Goal: Task Accomplishment & Management: Complete application form

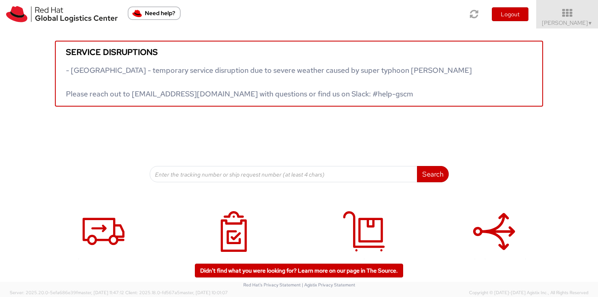
scroll to position [0, 0]
click at [583, 28] on link "[PERSON_NAME] ▼" at bounding box center [567, 14] width 62 height 28
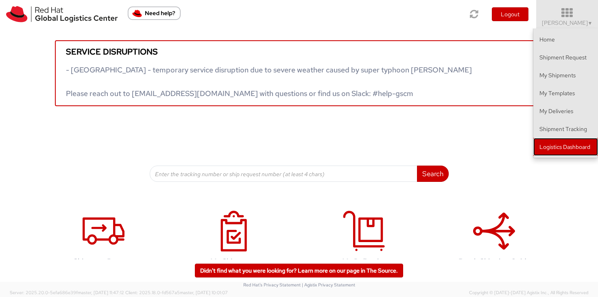
click at [572, 140] on link "Logistics Dashboard" at bounding box center [565, 147] width 65 height 18
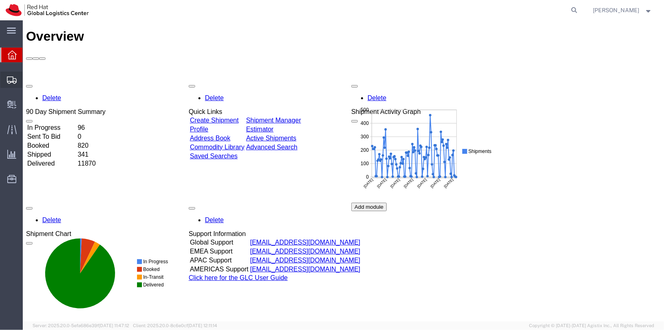
click at [28, 83] on span "Shipments" at bounding box center [25, 80] width 6 height 16
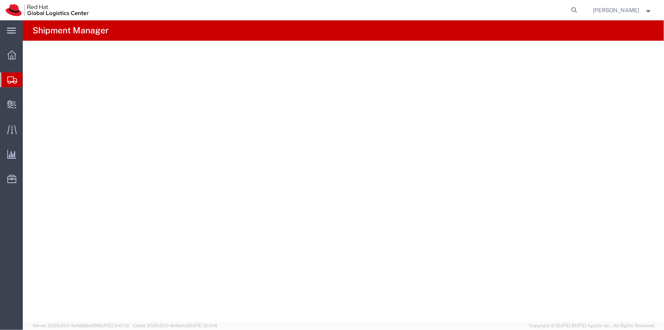
click at [29, 81] on span "Shipments" at bounding box center [25, 80] width 7 height 16
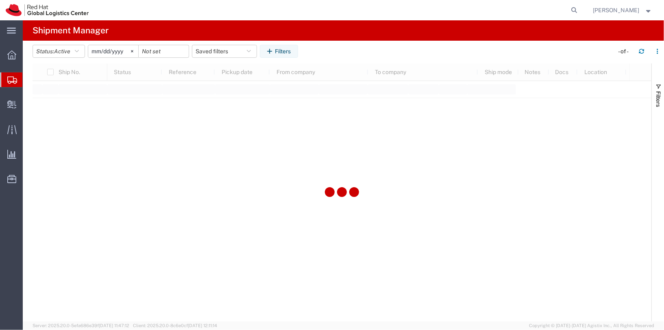
type input "2025-05-11"
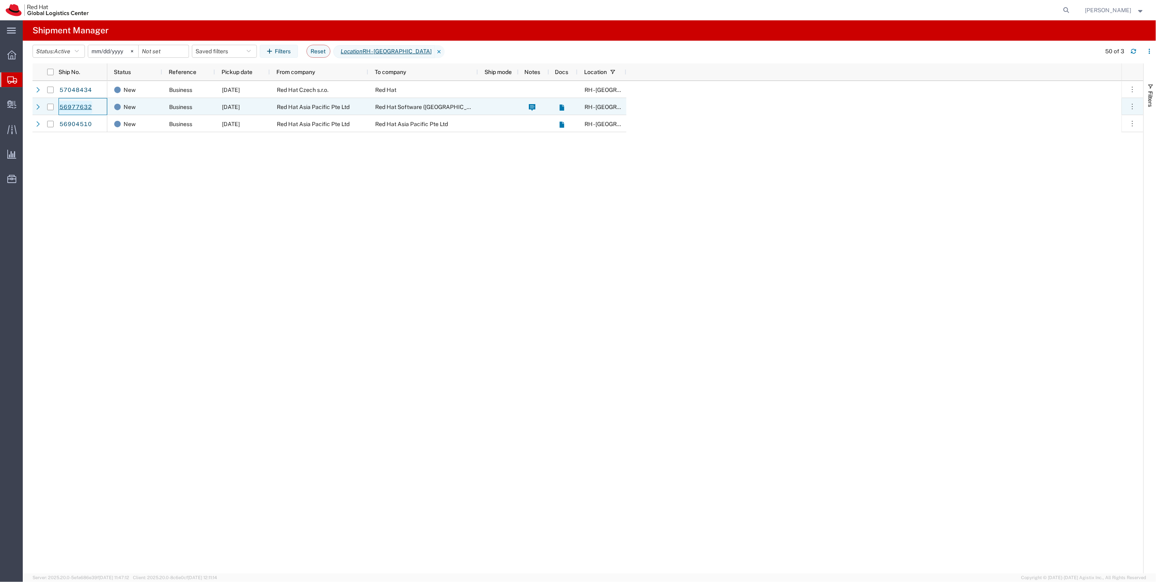
click at [79, 109] on link "56977632" at bounding box center [75, 107] width 33 height 13
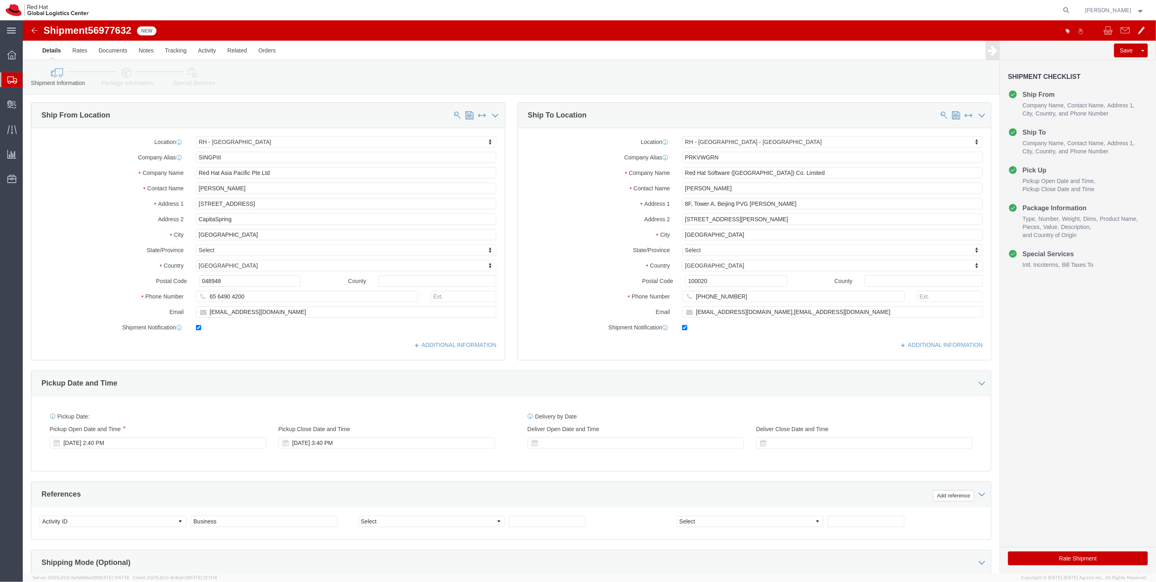
select select "51051"
select select "38006"
drag, startPoint x: 115, startPoint y: 68, endPoint x: 109, endPoint y: 58, distance: 11.5
click div "Shipment Information Package Information Special Services"
click icon
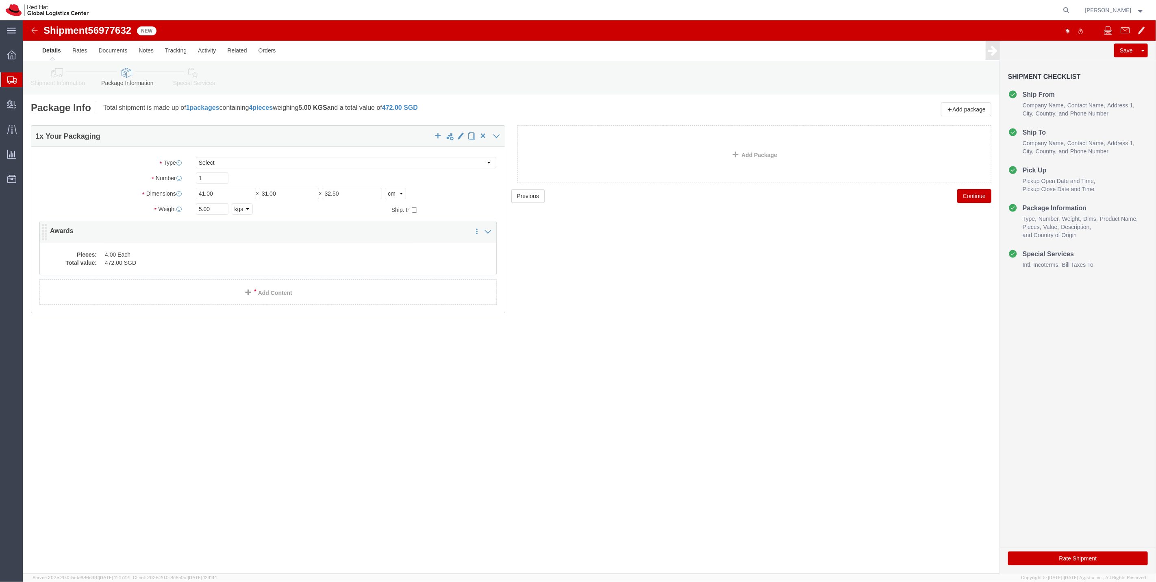
click dd "4.00 Each"
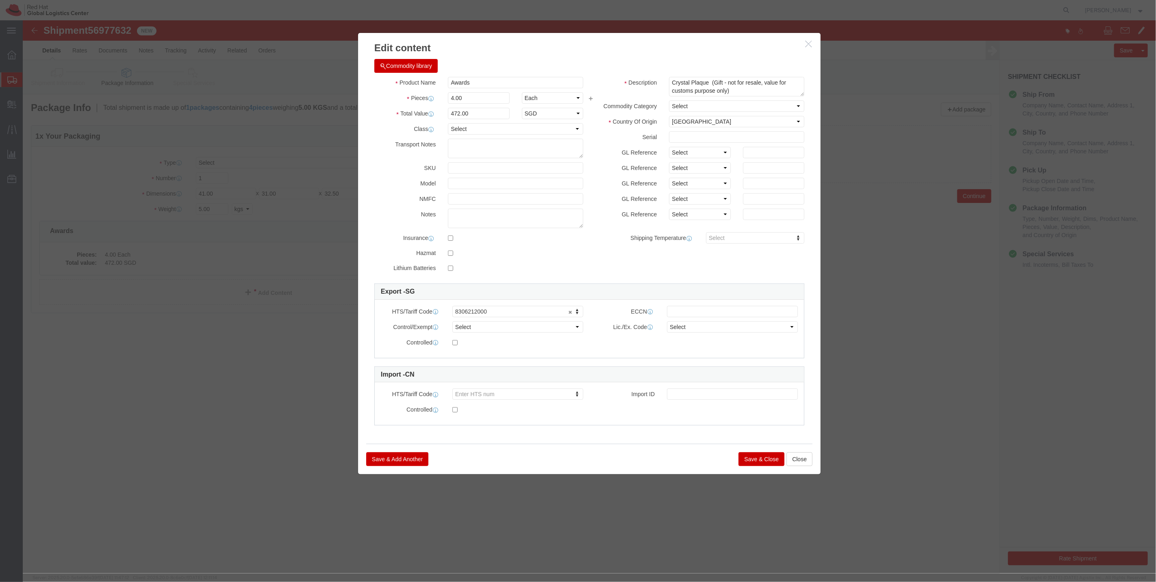
click icon "button"
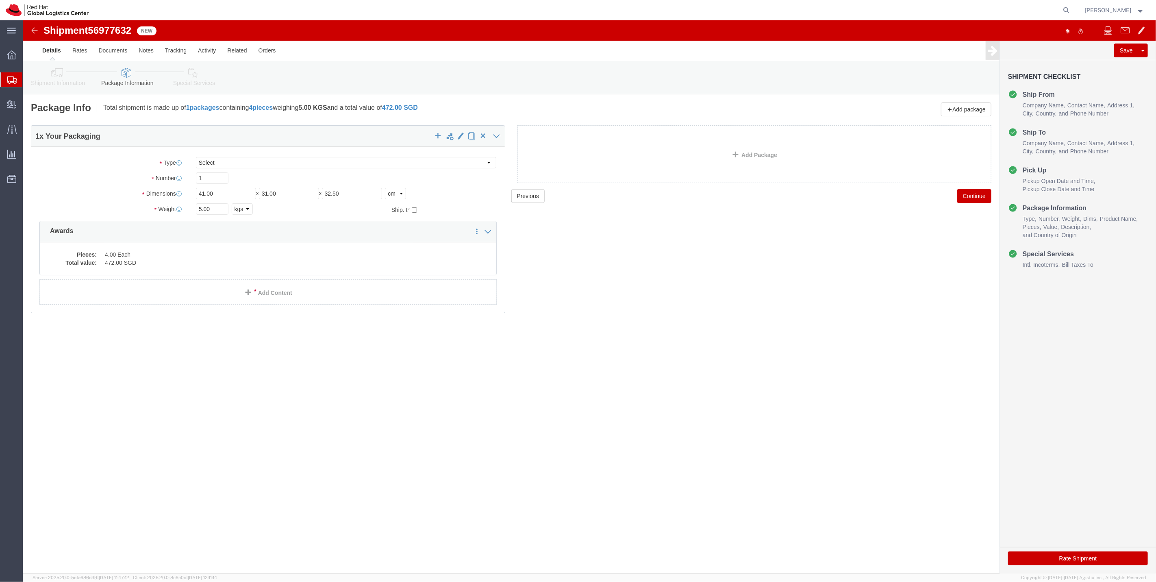
click icon
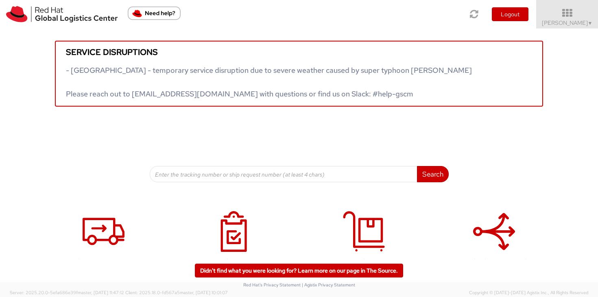
scroll to position [2, 0]
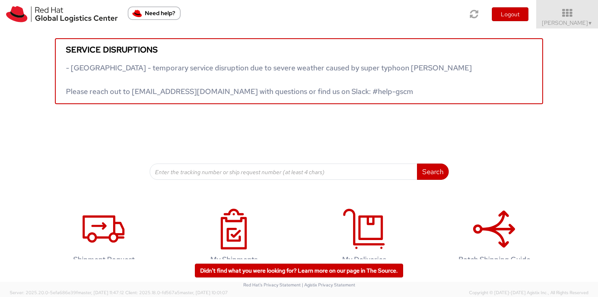
click at [563, 31] on div "Service disruptions - [GEOGRAPHIC_DATA] - temporary service disruption due to s…" at bounding box center [299, 65] width 598 height 78
click at [570, 25] on span "[PERSON_NAME] ▼" at bounding box center [567, 22] width 51 height 7
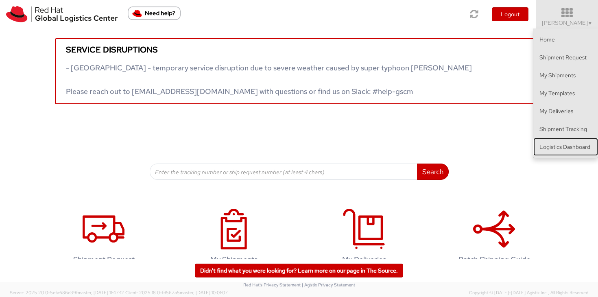
click at [566, 147] on link "Logistics Dashboard" at bounding box center [565, 147] width 65 height 18
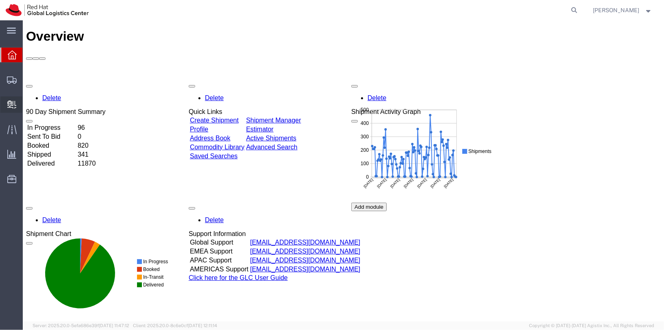
click at [9, 101] on icon at bounding box center [11, 104] width 9 height 8
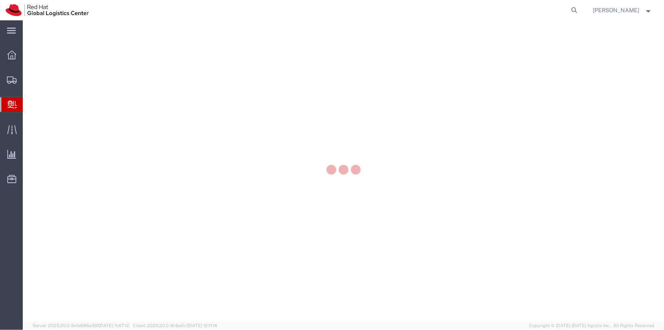
click at [62, 116] on div "main_menu Created with Sketch. Collapse Menu Overview Shipments Shipment Manage…" at bounding box center [332, 174] width 664 height 309
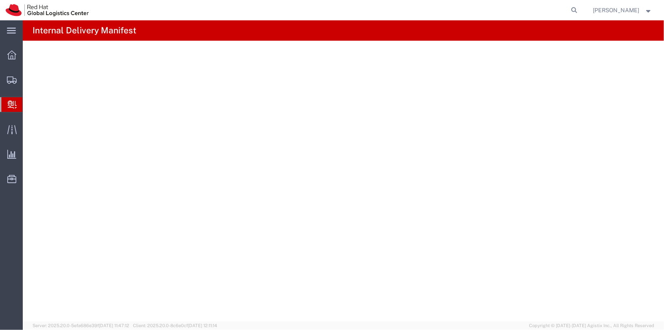
click at [29, 104] on span "Internal Delivery" at bounding box center [25, 104] width 7 height 16
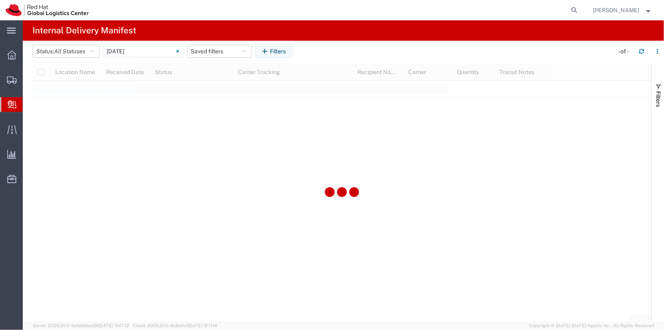
type input "06/11/2025"
type input "06/11/2025 - 06/11/2025"
click at [136, 54] on input "06/11/2025 - 06/11/2025" at bounding box center [143, 51] width 81 height 12
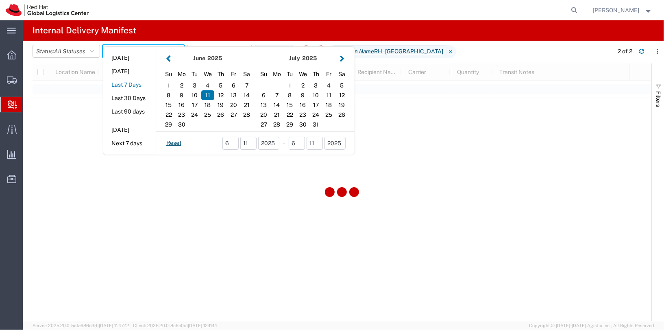
click at [135, 83] on button "Last 7 Days" at bounding box center [129, 84] width 52 height 13
type input "Last 7 Days"
type input "10/02/2025 - 10/08/2025"
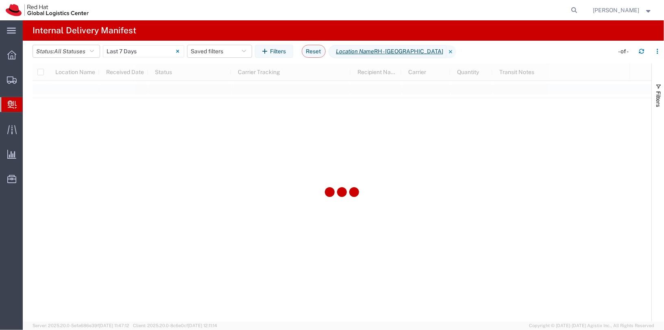
click at [0, 0] on span "Create Delivery" at bounding box center [0, 0] width 0 height 0
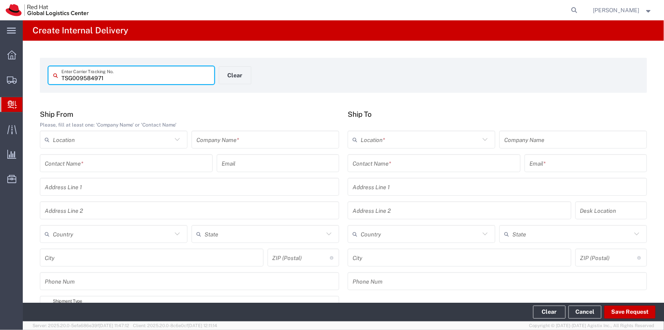
type input "TSG009584971"
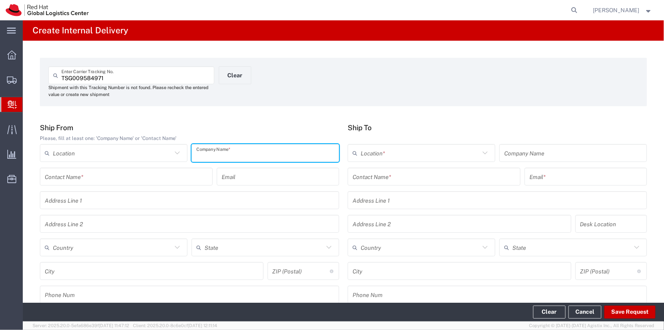
click at [249, 150] on input "text" at bounding box center [265, 153] width 138 height 14
type input "Amazon"
click at [400, 153] on input "text" at bounding box center [420, 153] width 119 height 14
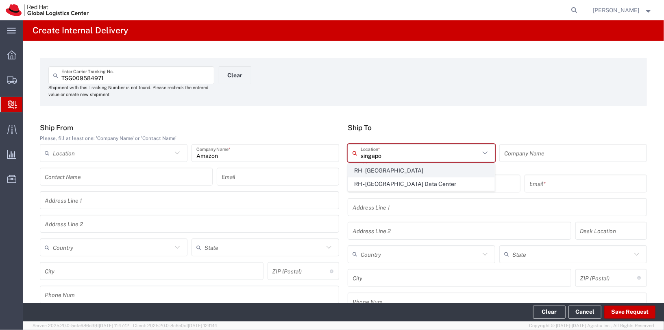
click at [430, 169] on span "RH - [GEOGRAPHIC_DATA]" at bounding box center [421, 170] width 146 height 13
type input "RH - [GEOGRAPHIC_DATA]"
type input "Red Hat Asia Pacific Pte Ltd"
type input "[STREET_ADDRESS]"
type input "CapitaSpring"
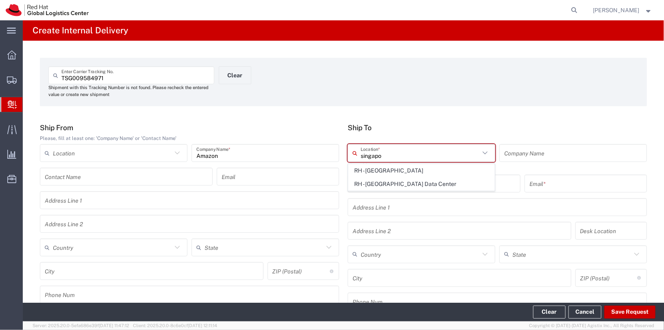
type input "[GEOGRAPHIC_DATA]"
type input "048948"
type input "65 6490 4200"
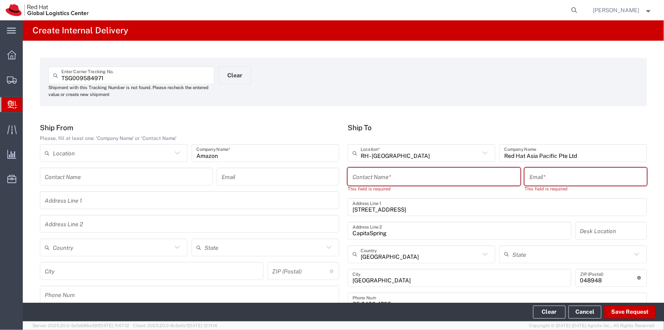
click at [423, 178] on input "text" at bounding box center [433, 177] width 163 height 14
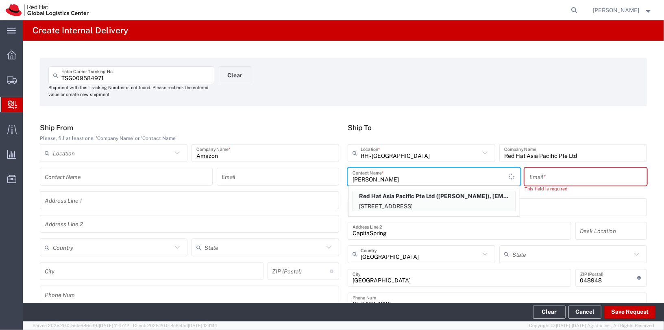
drag, startPoint x: 478, startPoint y: 201, endPoint x: 470, endPoint y: 200, distance: 7.8
click at [477, 201] on p "88 Market Street, Level 45, CapitaSpring, FLEX, SINGAPORE, 048948, SG" at bounding box center [434, 206] width 162 height 10
type input "Julio Jansson"
type input "jjansson@redhat.com"
type input "FLEX"
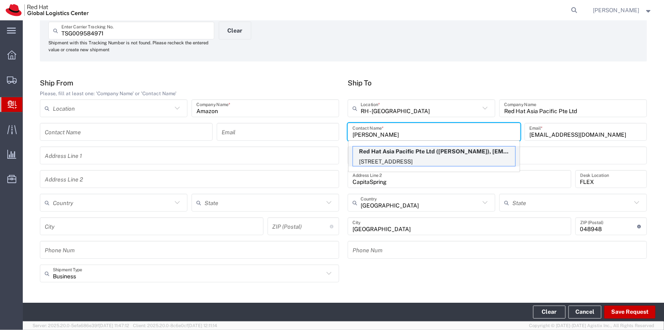
scroll to position [51, 0]
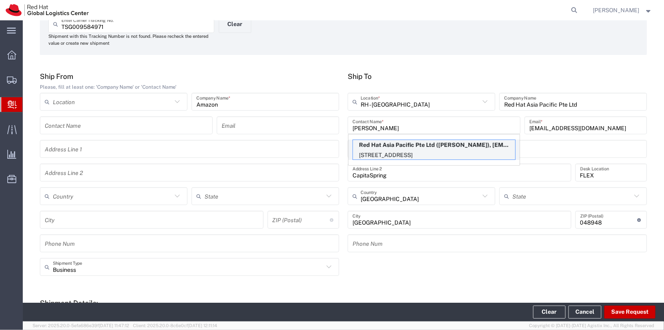
click at [466, 155] on p "88 Market Street, Level 45, CapitaSpring, FLEX, SINGAPORE, 048948, SG" at bounding box center [434, 155] width 162 height 10
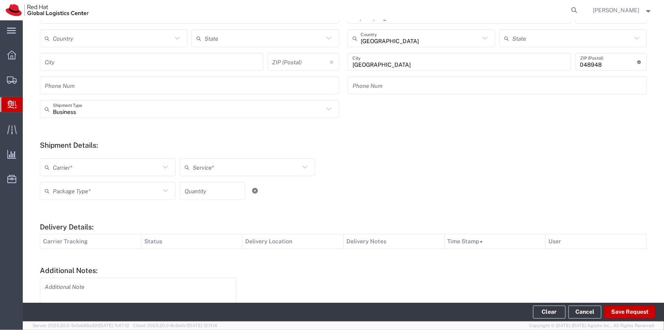
scroll to position [214, 0]
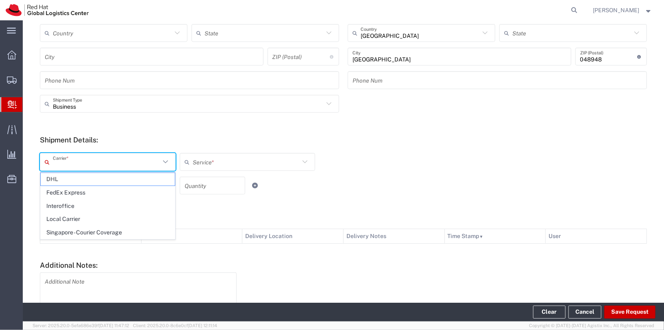
click at [140, 165] on input "text" at bounding box center [106, 162] width 107 height 14
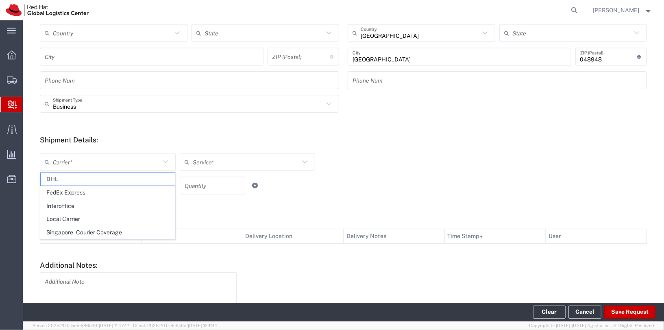
drag, startPoint x: 141, startPoint y: 215, endPoint x: 145, endPoint y: 215, distance: 4.5
click at [141, 215] on span "Local Carrier" at bounding box center [108, 219] width 134 height 13
type input "Local Carrier"
type input "Local_Ground"
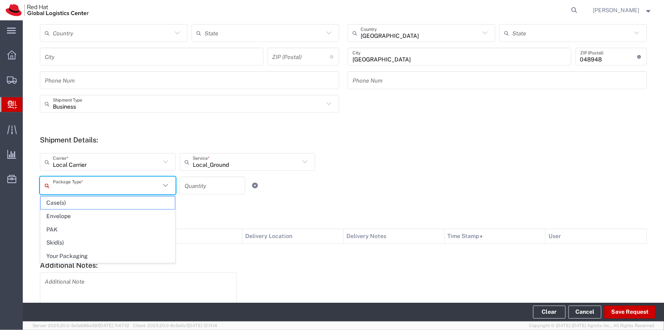
click at [142, 188] on input "text" at bounding box center [106, 185] width 107 height 14
click at [134, 251] on span "Your Packaging" at bounding box center [108, 256] width 134 height 13
type input "Your Packaging"
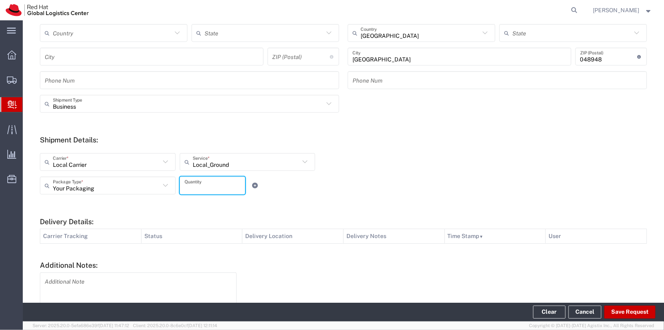
click at [213, 185] on input "number" at bounding box center [213, 185] width 56 height 14
type input "1"
drag, startPoint x: 425, startPoint y: 201, endPoint x: 579, endPoint y: 273, distance: 170.1
click at [425, 201] on form "Ship From Please, fill at least one: 'Company Name' or 'Contact Name' Location …" at bounding box center [343, 123] width 607 height 428
click at [635, 314] on button "Save Request" at bounding box center [629, 311] width 51 height 13
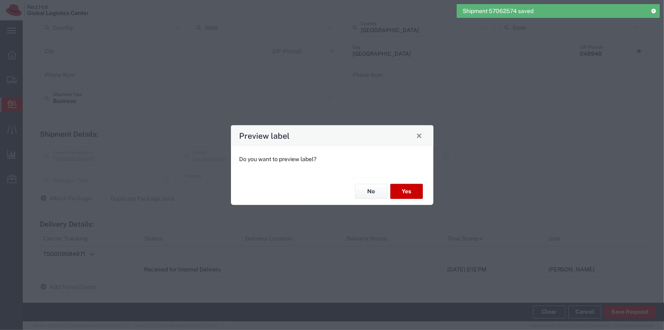
type input "Your Packaging"
type input "Local_Ground"
click at [411, 189] on button "Yes" at bounding box center [406, 191] width 33 height 15
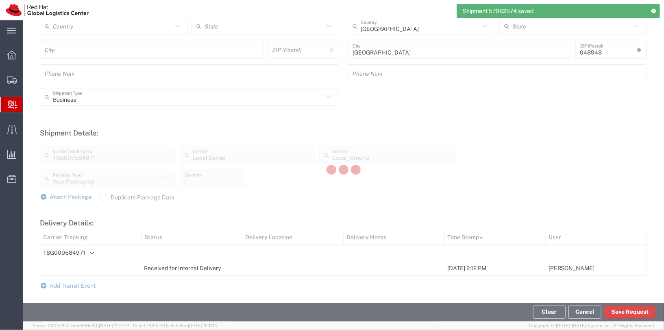
scroll to position [206, 0]
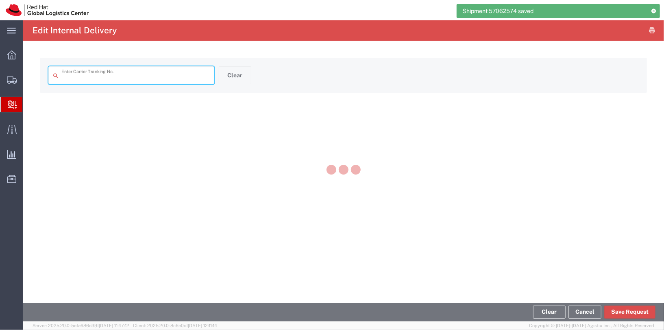
type input "TSG009584971"
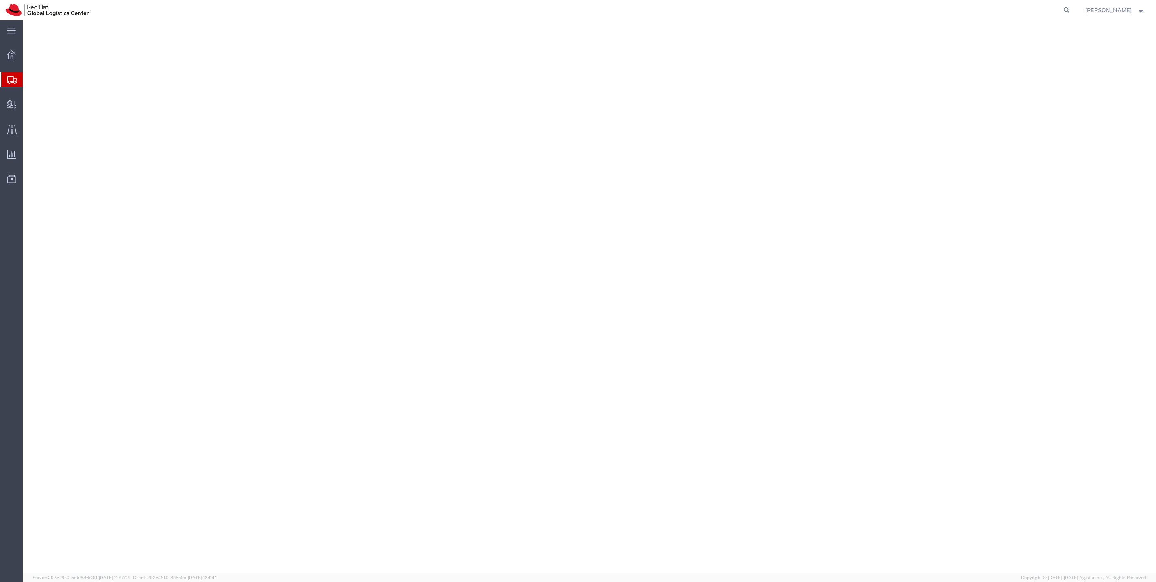
select select "51051"
select select "38006"
